Goal: Task Accomplishment & Management: Use online tool/utility

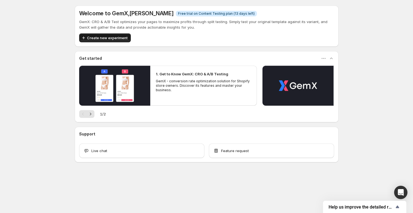
click at [87, 39] on span "Create new experiment" at bounding box center [107, 38] width 41 height 6
click at [84, 39] on icon "button" at bounding box center [84, 38] width 6 height 6
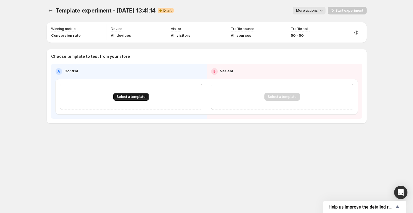
click at [122, 98] on span "Select a template" at bounding box center [131, 96] width 29 height 4
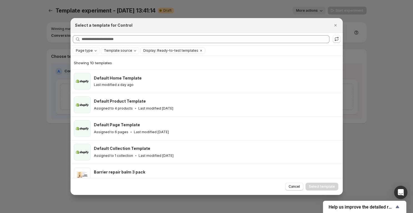
click at [36, 79] on div at bounding box center [206, 106] width 413 height 213
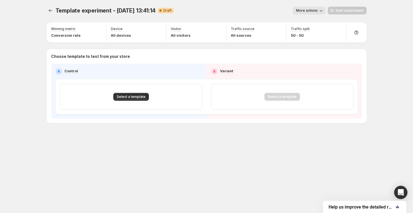
click at [58, 11] on span "Template experiment - Sep 3, 13:41:14" at bounding box center [106, 10] width 100 height 7
click at [53, 11] on icon "Experiments" at bounding box center [51, 11] width 6 height 6
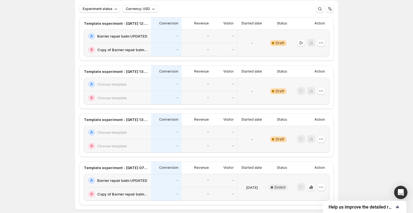
scroll to position [35, 0]
click at [250, 44] on div "-" at bounding box center [252, 43] width 24 height 20
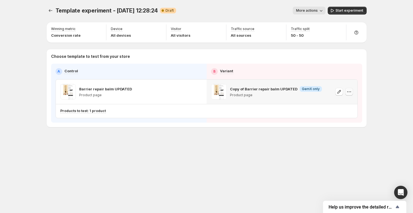
click at [349, 91] on icon "button" at bounding box center [349, 92] width 6 height 6
click at [305, 99] on div "Copy of Barrier repair balm UPDATED Info GemX only Product page" at bounding box center [276, 92] width 92 height 16
click at [337, 94] on icon "button" at bounding box center [339, 92] width 6 height 6
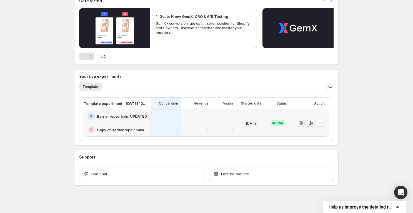
scroll to position [60, 0]
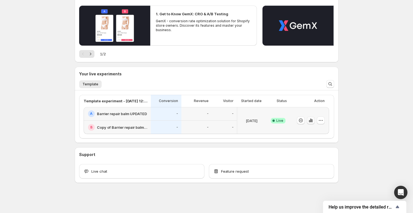
click at [310, 122] on icon "button" at bounding box center [310, 121] width 1 height 4
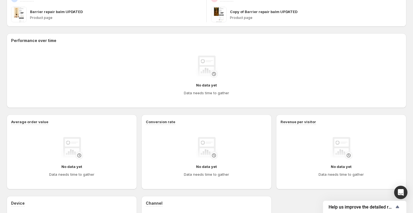
scroll to position [115, 0]
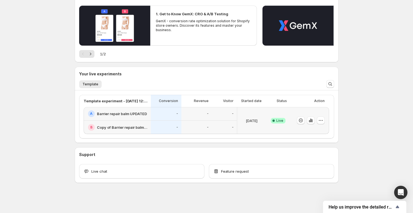
click at [56, 119] on div "Welcome to GemX , Dan Kushnir Info Free trial on Content Testing plan (13 days …" at bounding box center [206, 76] width 413 height 273
click at [310, 120] on icon "button" at bounding box center [310, 121] width 1 height 4
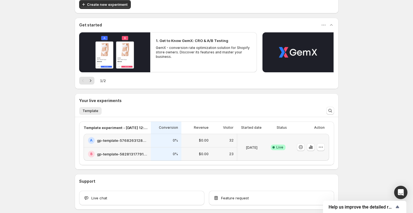
scroll to position [54, 0]
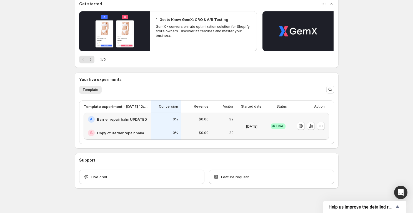
click at [134, 121] on h2 "Barrier repair balm UPDATED" at bounding box center [122, 119] width 50 height 6
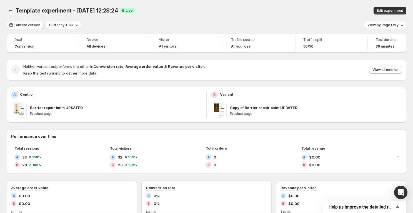
click at [49, 108] on p "Barrier repair balm UPDATED" at bounding box center [56, 108] width 53 height 6
click at [376, 23] on button "View by: Page Only" at bounding box center [385, 25] width 42 height 8
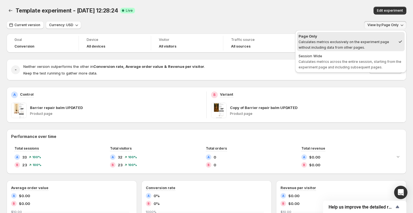
click at [323, 18] on div "Template experiment - Sep 3, 12:28:24. This page is ready Template experiment -…" at bounding box center [207, 10] width 400 height 21
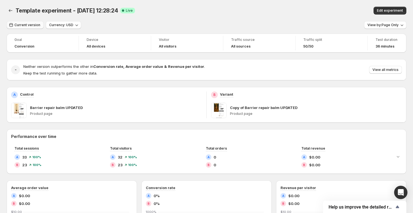
click at [27, 26] on span "Current version" at bounding box center [27, 25] width 26 height 4
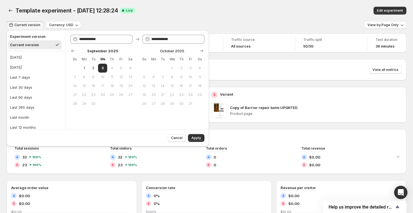
click at [27, 26] on span "Current version" at bounding box center [27, 25] width 26 height 4
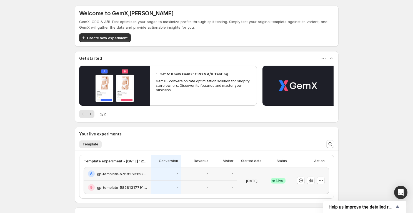
scroll to position [44, 0]
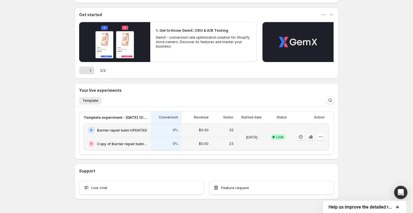
click at [208, 142] on p "$0.00" at bounding box center [204, 143] width 10 height 4
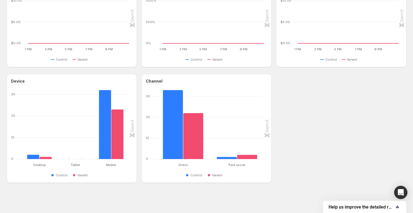
scroll to position [151, 0]
